Goal: Find specific page/section

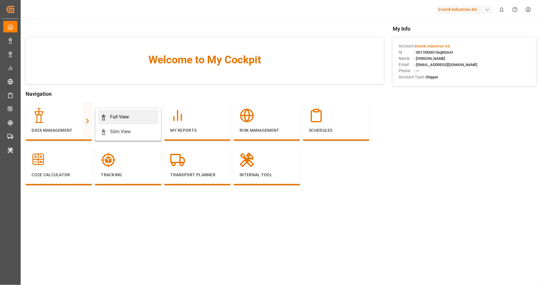
click at [112, 115] on div "Full View" at bounding box center [119, 117] width 19 height 7
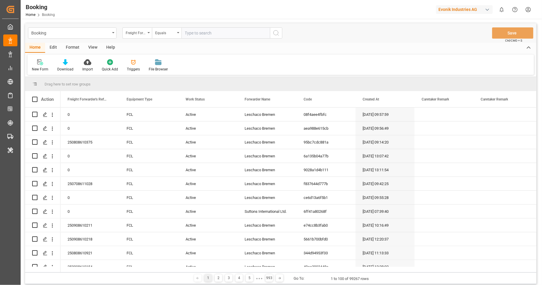
click at [74, 46] on div "Format" at bounding box center [72, 48] width 22 height 10
click at [47, 60] on div at bounding box center [40, 62] width 17 height 6
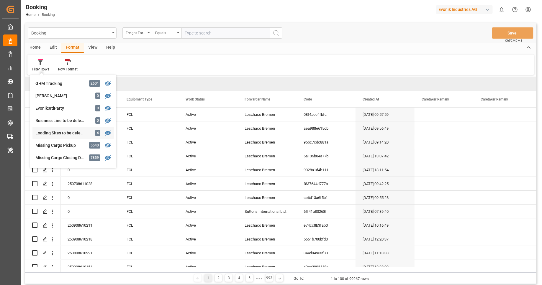
click at [65, 133] on div "Booking Freight Forwarder's Reference No. Equals Save Ctrl/CMD + S Home Edit Fo…" at bounding box center [280, 153] width 511 height 261
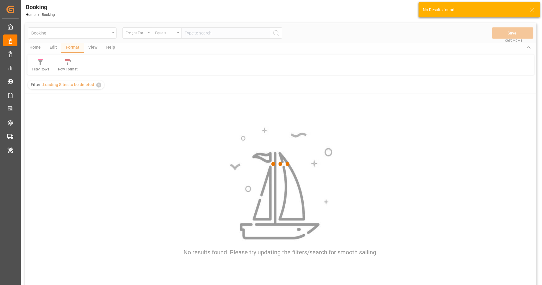
click at [44, 64] on div at bounding box center [280, 164] width 511 height 282
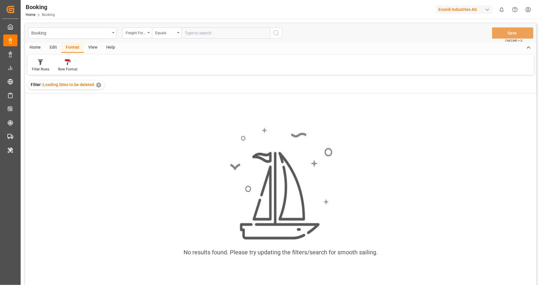
click at [100, 86] on div "Filter : Loading Sites to be deleted ✕" at bounding box center [66, 85] width 76 height 9
click at [98, 86] on div "✕" at bounding box center [98, 85] width 5 height 5
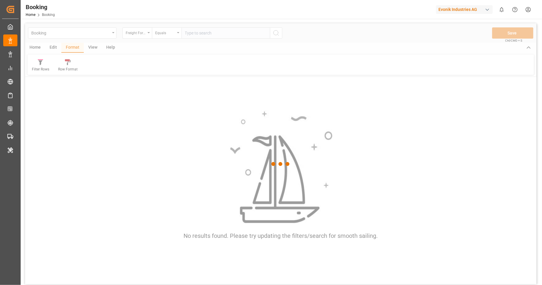
click at [47, 66] on div at bounding box center [280, 164] width 511 height 282
click at [43, 66] on div at bounding box center [280, 164] width 511 height 282
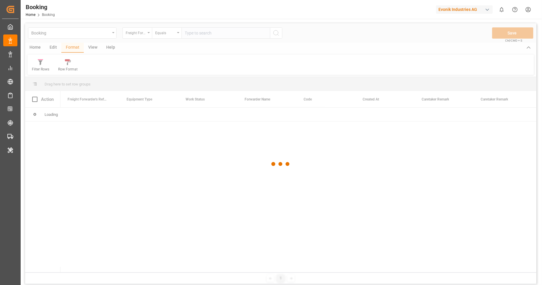
click at [43, 66] on div at bounding box center [280, 164] width 511 height 282
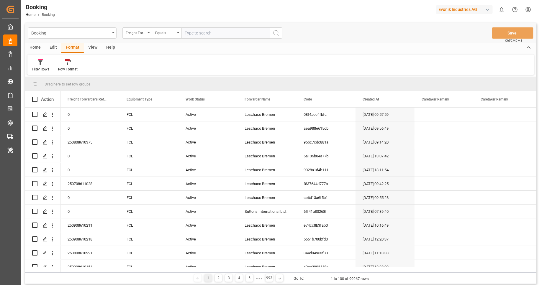
click at [42, 66] on div "Filter Rows" at bounding box center [40, 65] width 26 height 13
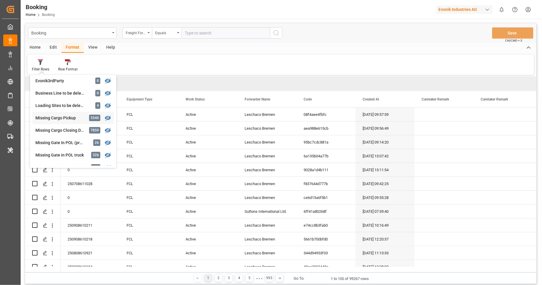
scroll to position [67, 0]
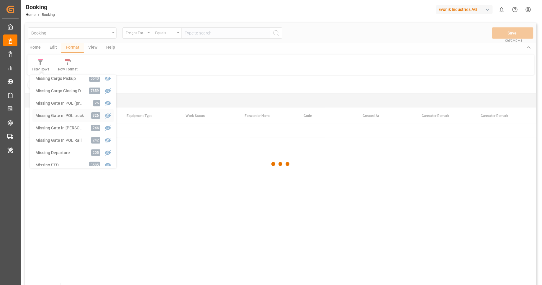
click at [78, 115] on div "Booking Freight Forwarder's Reference No. Equals Save Ctrl/CMD + S Home Edit Fo…" at bounding box center [280, 162] width 511 height 278
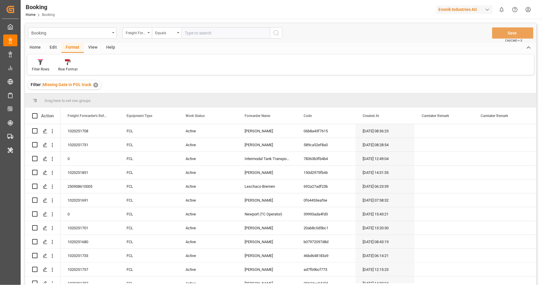
click at [97, 85] on div "✕" at bounding box center [95, 85] width 5 height 5
